Goal: Information Seeking & Learning: Learn about a topic

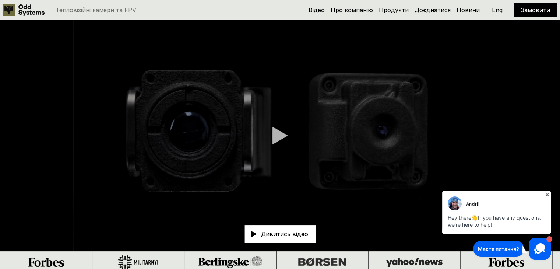
click at [390, 8] on link "Продукти" at bounding box center [394, 9] width 30 height 7
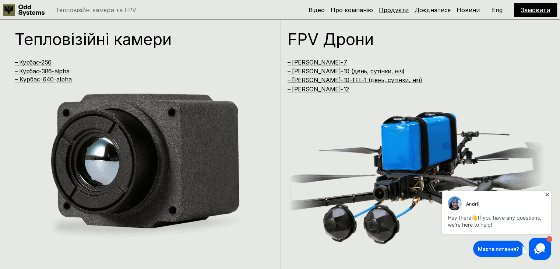
scroll to position [541, 0]
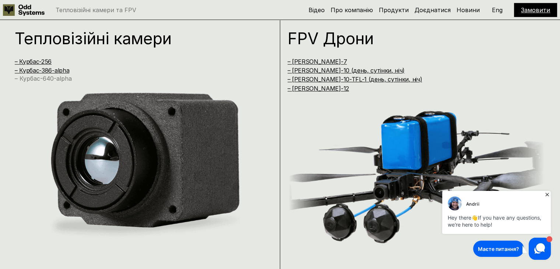
click at [62, 80] on link "– Курбас-640-alpha" at bounding box center [43, 78] width 57 height 7
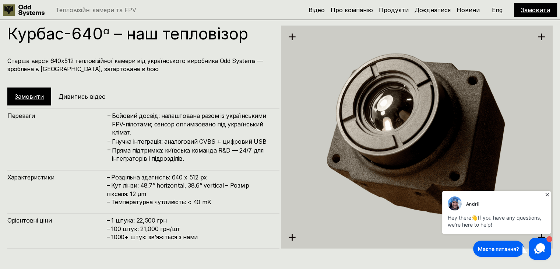
scroll to position [1346, 0]
click at [546, 194] on icon at bounding box center [546, 194] width 7 height 7
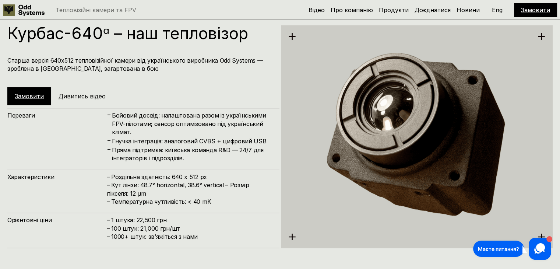
click at [373, 152] on img at bounding box center [417, 135] width 272 height 279
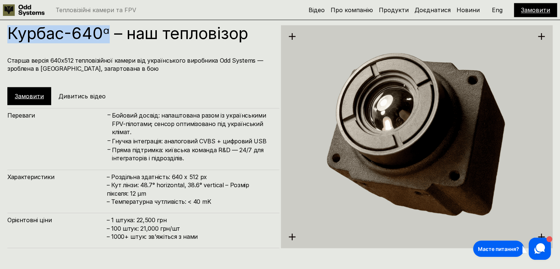
drag, startPoint x: 107, startPoint y: 33, endPoint x: 11, endPoint y: 36, distance: 95.7
click at [11, 36] on h1 "Курбас-640ᵅ – наш тепловізор" at bounding box center [139, 33] width 265 height 16
copy h1 "Курбас-640ᵅ"
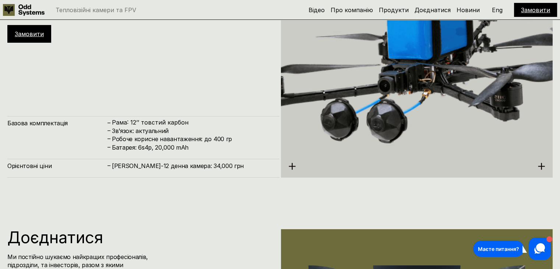
scroll to position [2524, 0]
